Goal: Use online tool/utility: Utilize a website feature to perform a specific function

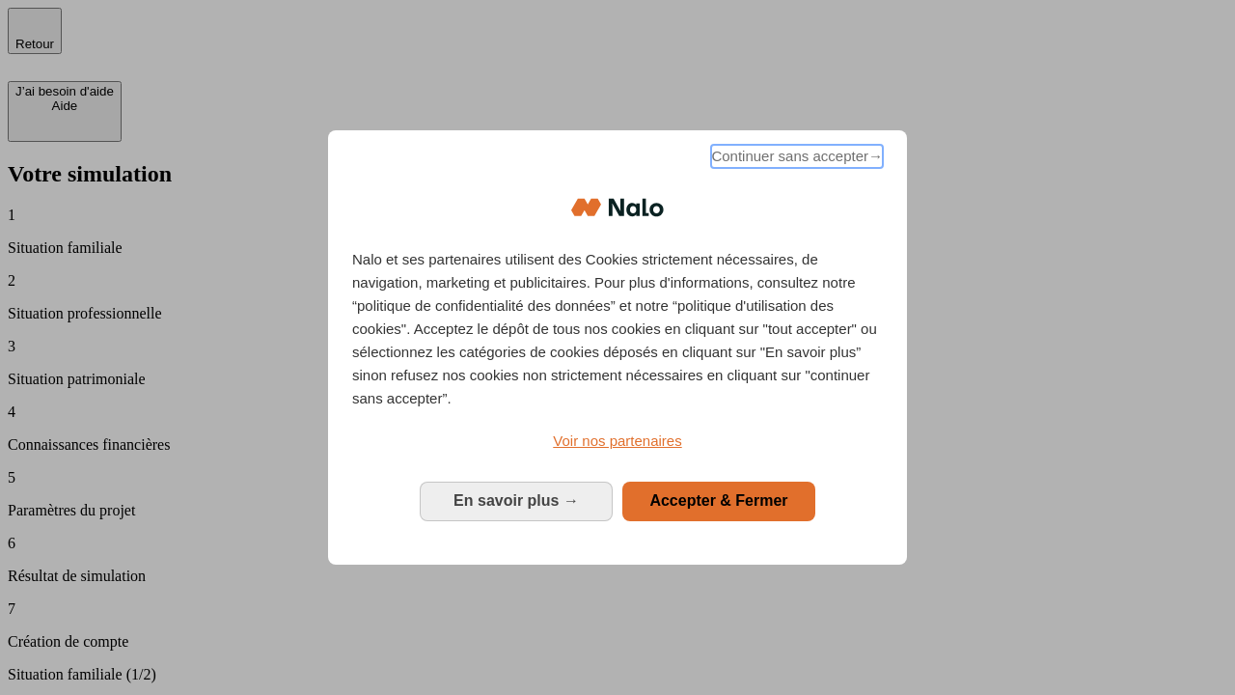
click at [795, 159] on span "Continuer sans accepter →" at bounding box center [797, 156] width 172 height 23
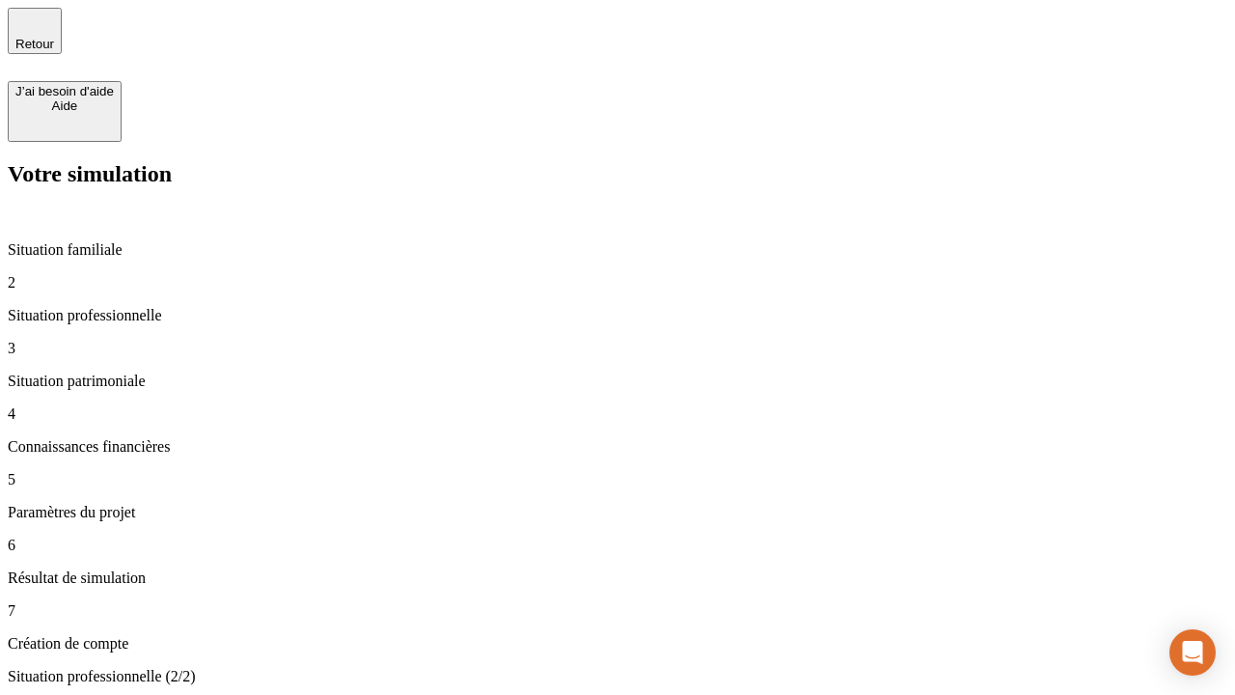
type input "30 000"
type input "1 000"
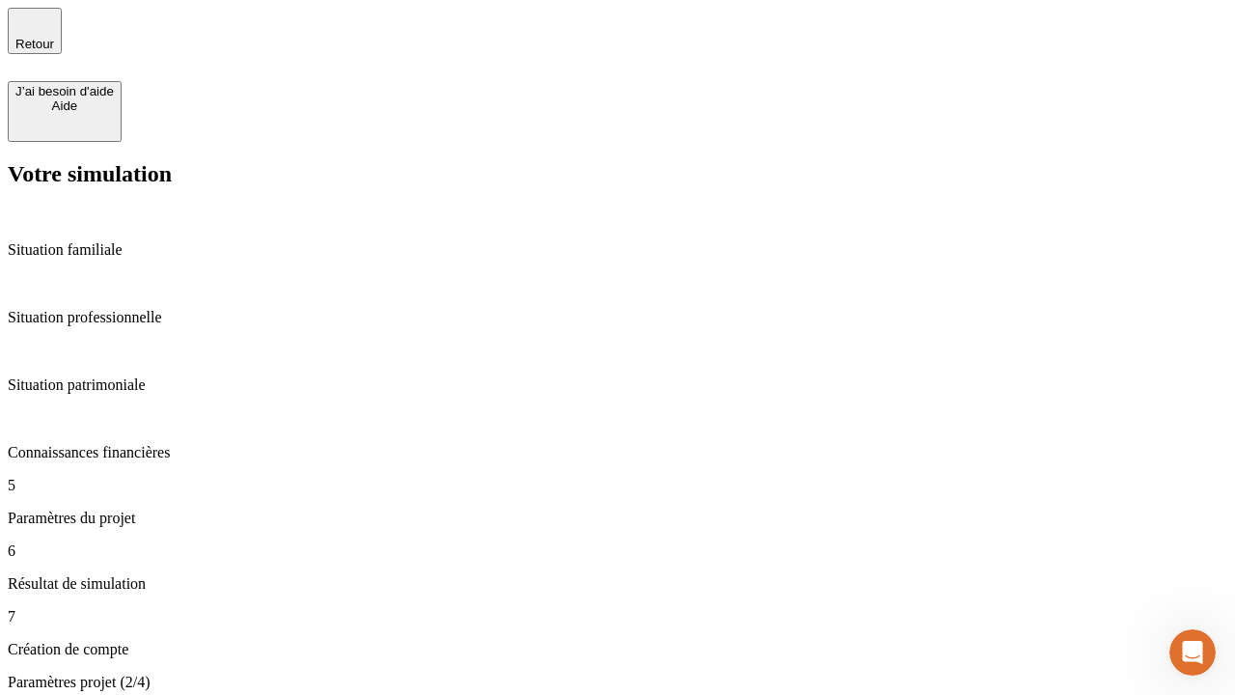
type input "40"
type input "200 000"
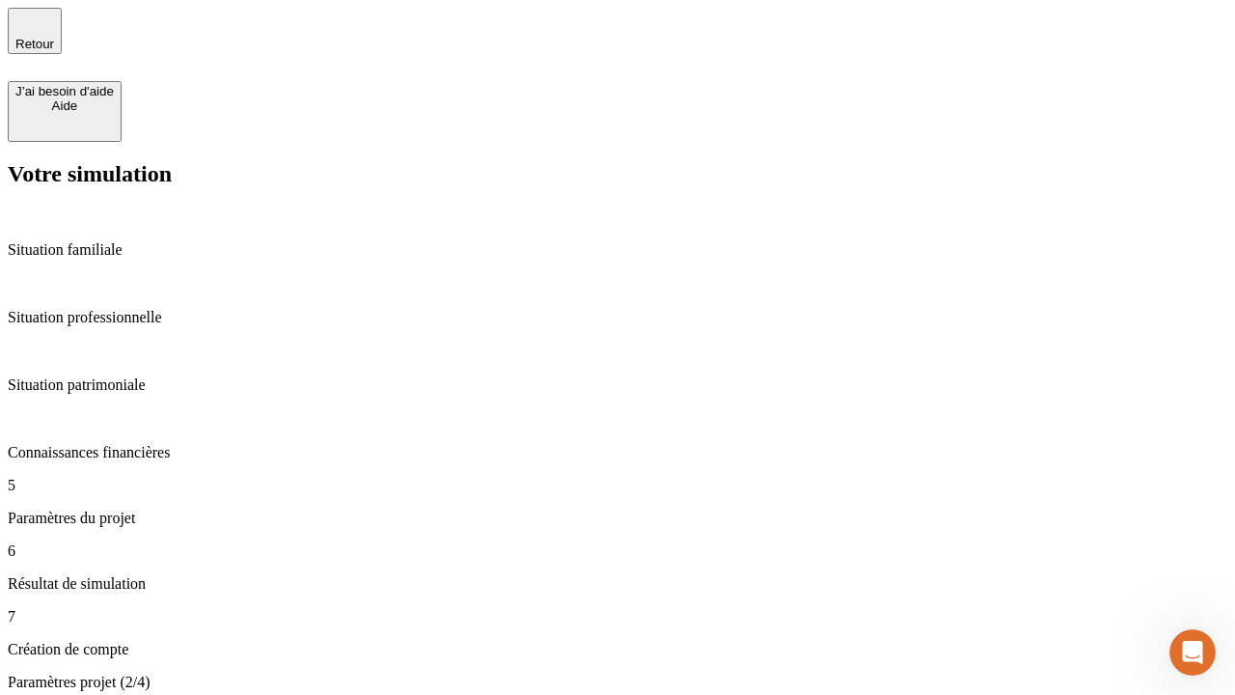
type input "640"
